Goal: Task Accomplishment & Management: Manage account settings

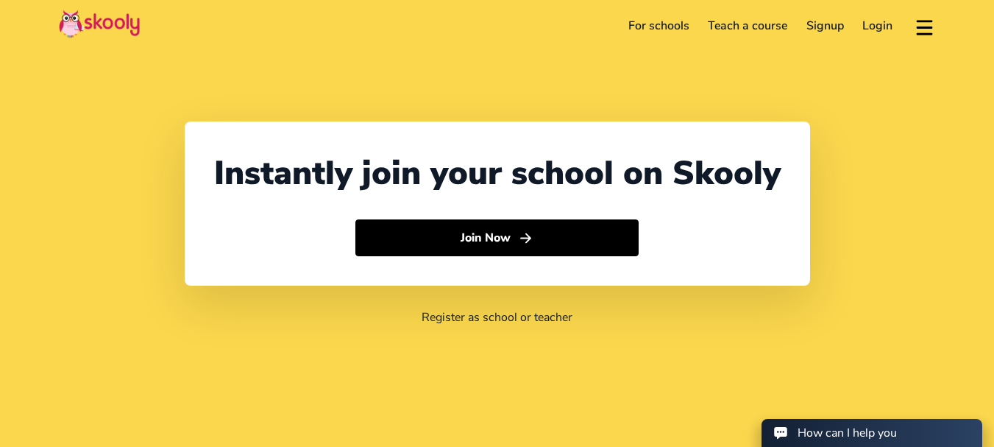
select select "91"
select select "[GEOGRAPHIC_DATA]"
select select "[GEOGRAPHIC_DATA]/[GEOGRAPHIC_DATA]"
click at [866, 19] on link "Login" at bounding box center [877, 26] width 49 height 24
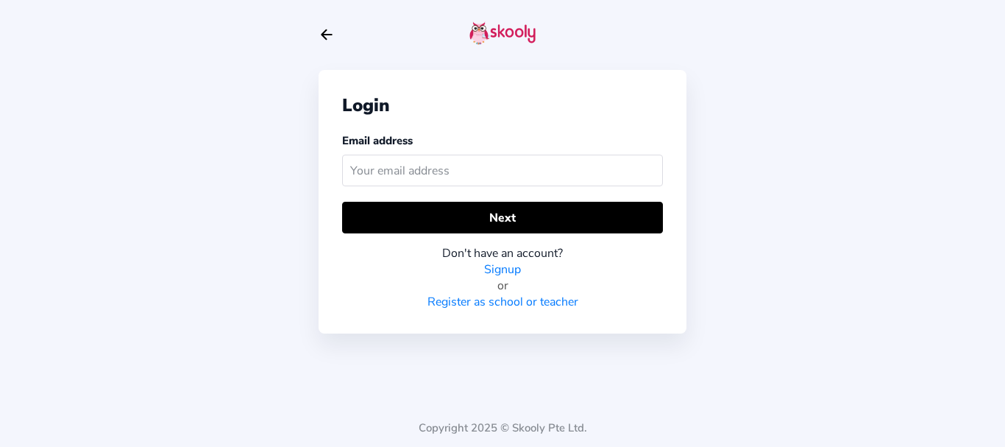
click at [408, 177] on input "text" at bounding box center [502, 170] width 321 height 32
type input "[EMAIL_ADDRESS][DOMAIN_NAME]"
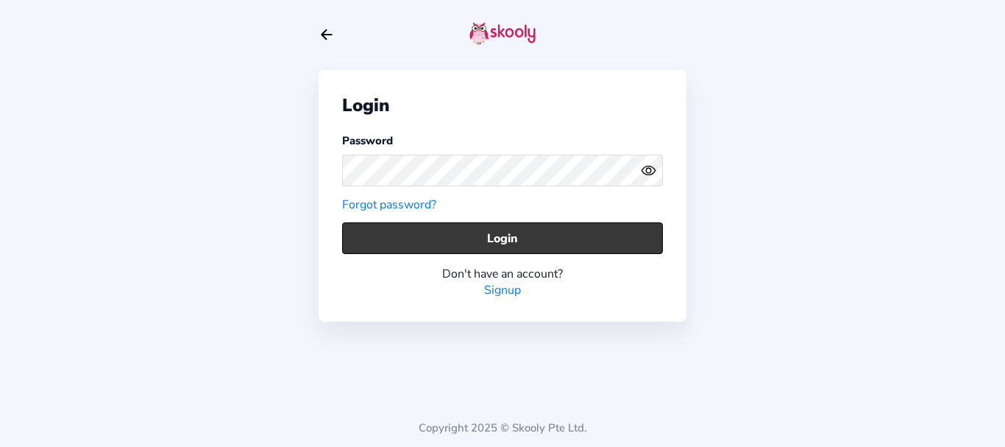
click at [379, 229] on button "Login" at bounding box center [502, 238] width 321 height 32
